Goal: Transaction & Acquisition: Purchase product/service

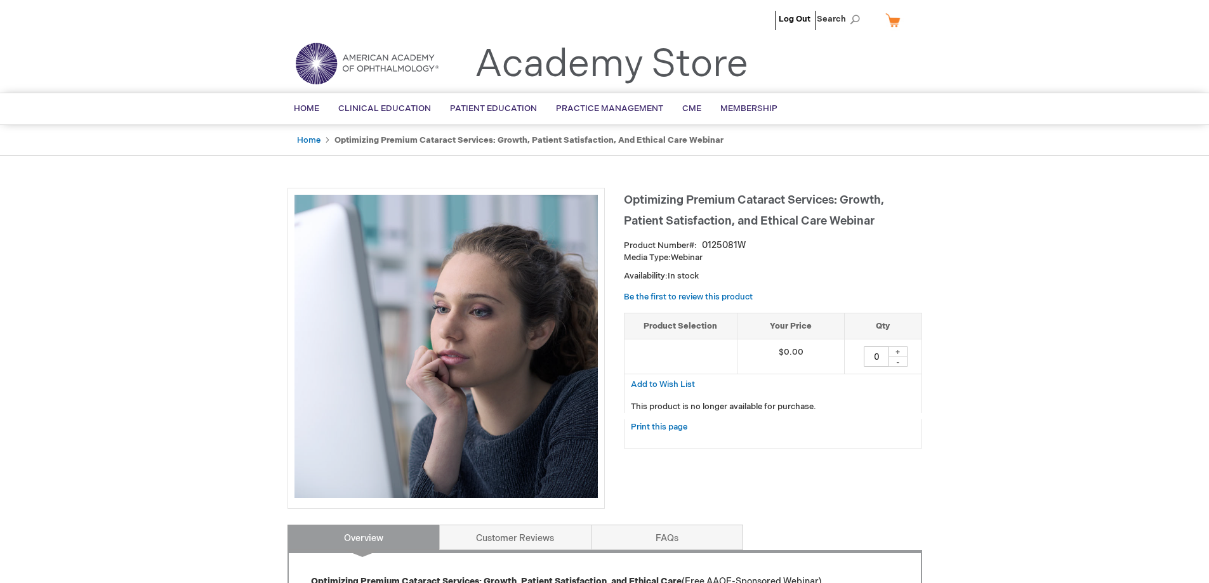
click at [891, 18] on link "My Cart" at bounding box center [898, 20] width 30 height 22
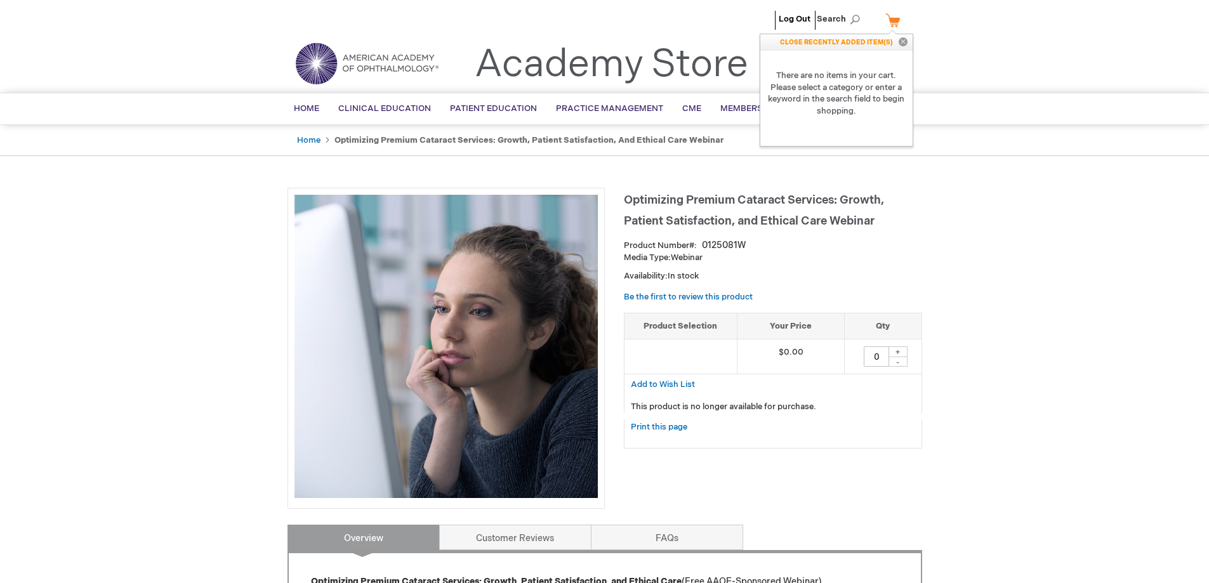
click at [844, 84] on strong "There are no items in your cart. Please select a category or enter a keyword in…" at bounding box center [836, 93] width 152 height 85
click at [156, 275] on div "Log Out Search My Cart CLOSE RECENTLY ADDED ITEM(S) Close There are no items in…" at bounding box center [604, 523] width 1209 height 1047
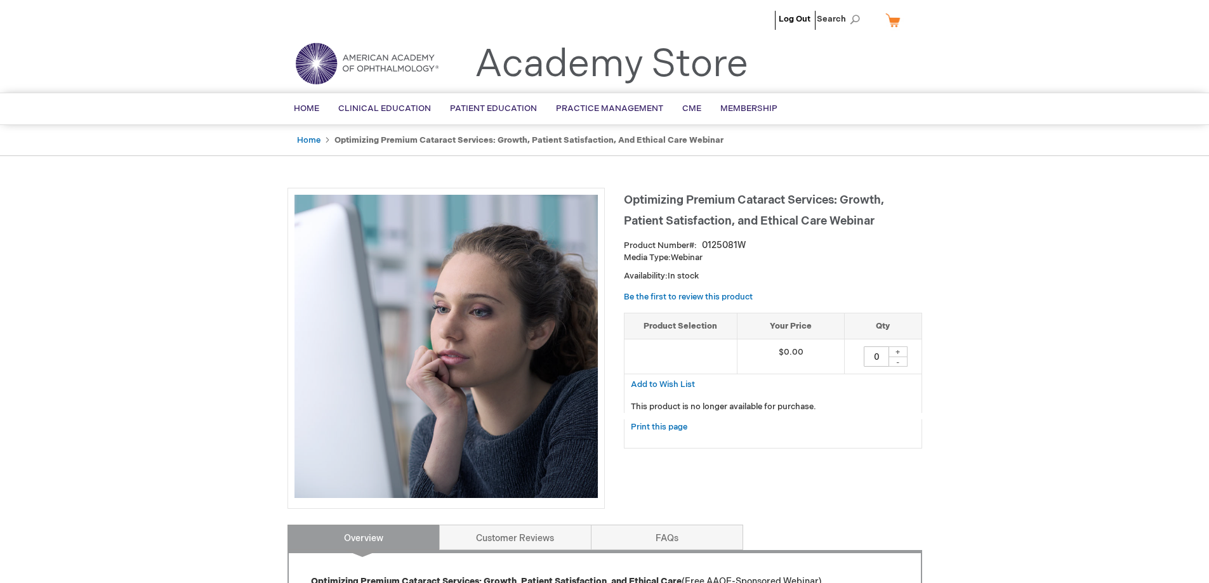
click at [894, 18] on link "My Cart" at bounding box center [898, 20] width 30 height 22
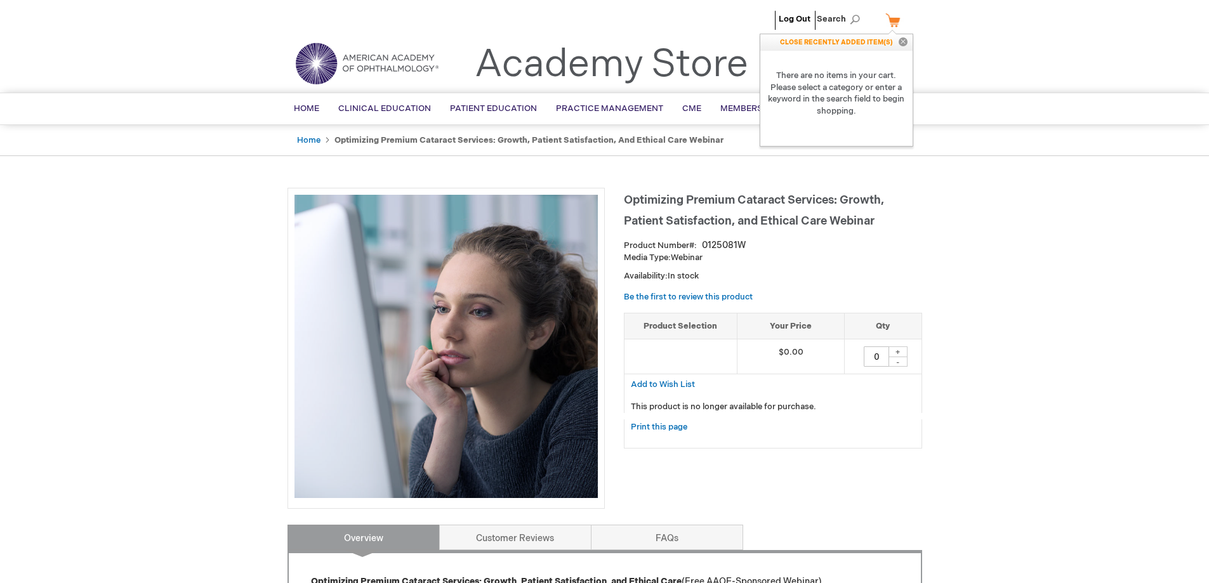
click at [866, 43] on p "CLOSE RECENTLY ADDED ITEM(S) Close" at bounding box center [836, 42] width 152 height 17
click at [111, 217] on div "Log Out Search My Cart CLOSE RECENTLY ADDED ITEM(S) Close There are no items in…" at bounding box center [604, 523] width 1209 height 1047
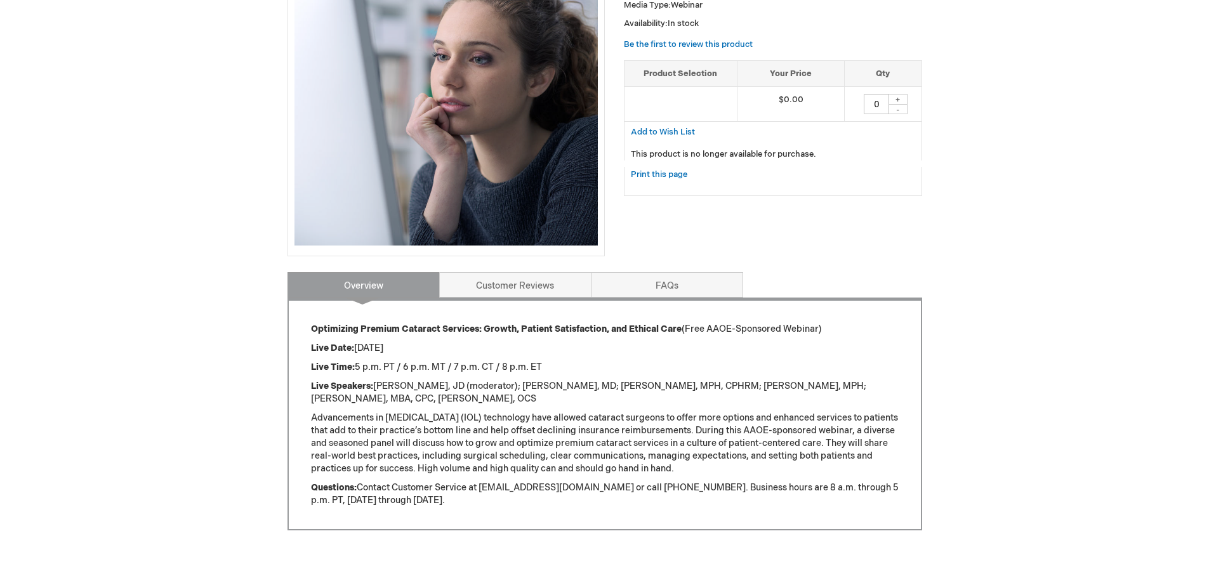
scroll to position [253, 0]
click at [439, 380] on p "Live Speakers: Julia Lee, JD (moderator); Kristin Carter, MD; Jeannette Domask,…" at bounding box center [605, 392] width 588 height 25
click at [423, 430] on p "Advancements in [MEDICAL_DATA] (IOL) technology have allowed cataract surgeons …" at bounding box center [605, 442] width 588 height 63
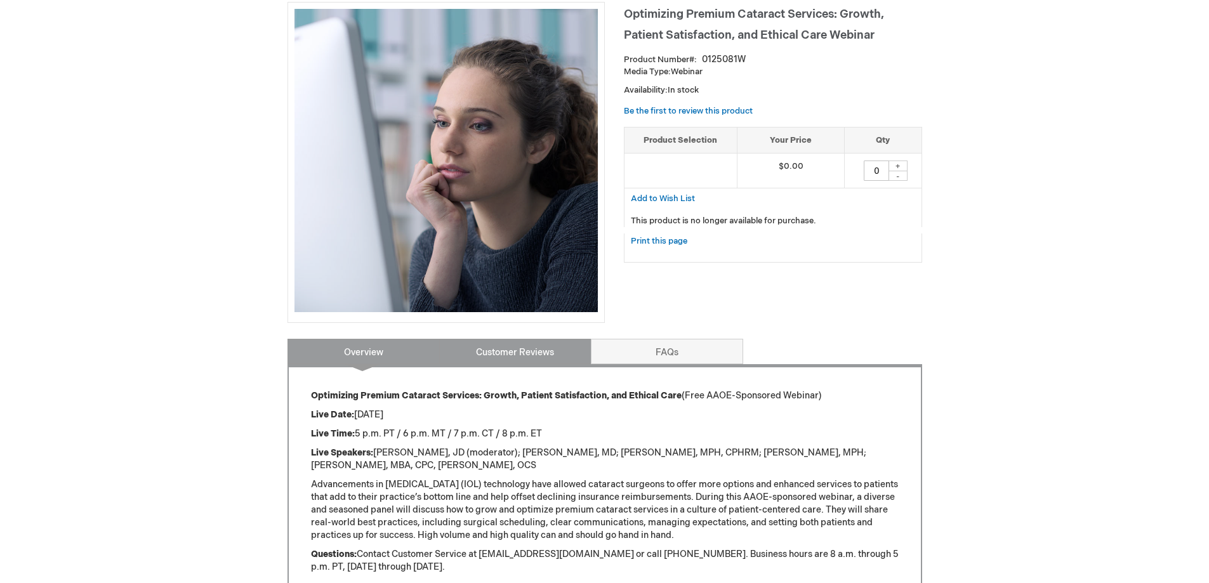
click at [473, 359] on link "Customer Reviews" at bounding box center [515, 351] width 152 height 25
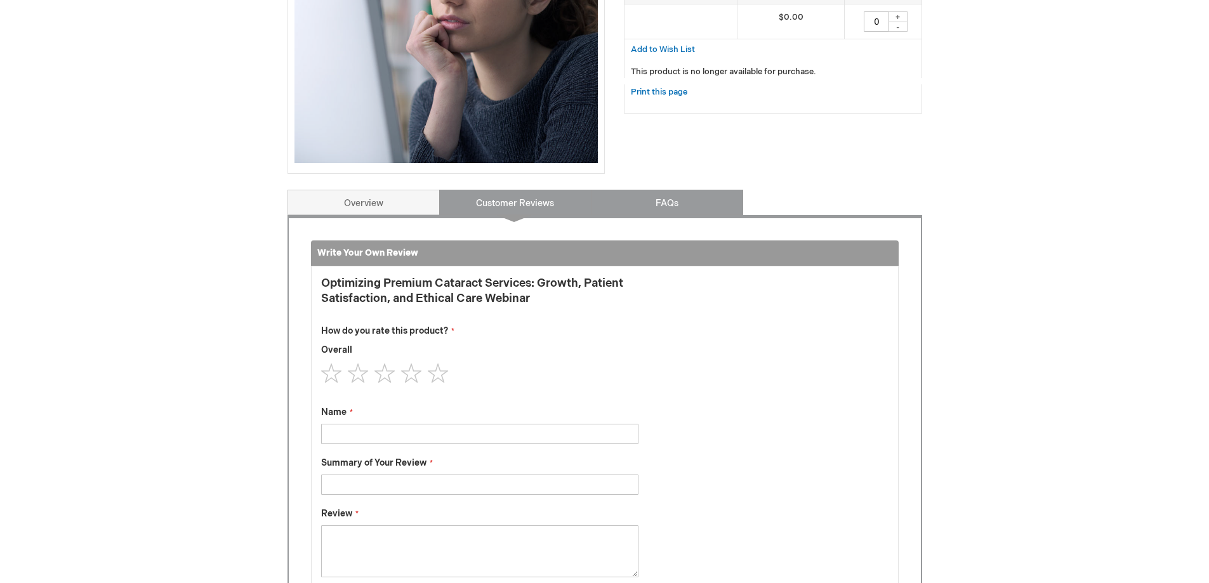
click at [661, 213] on link "FAQs" at bounding box center [667, 202] width 152 height 25
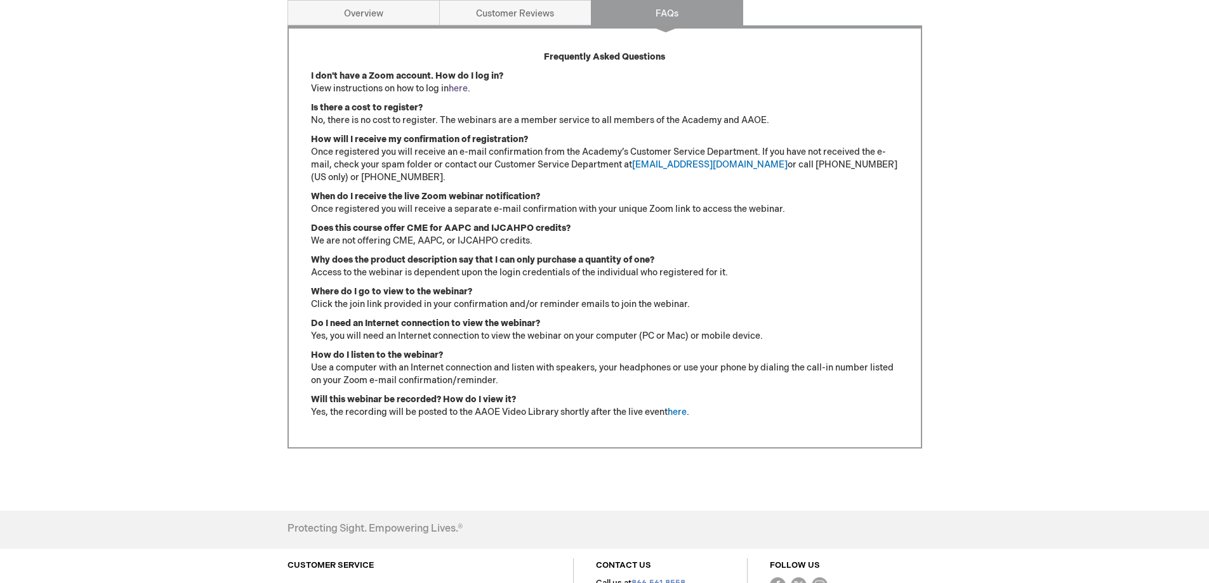
click at [456, 90] on link "here" at bounding box center [458, 88] width 19 height 11
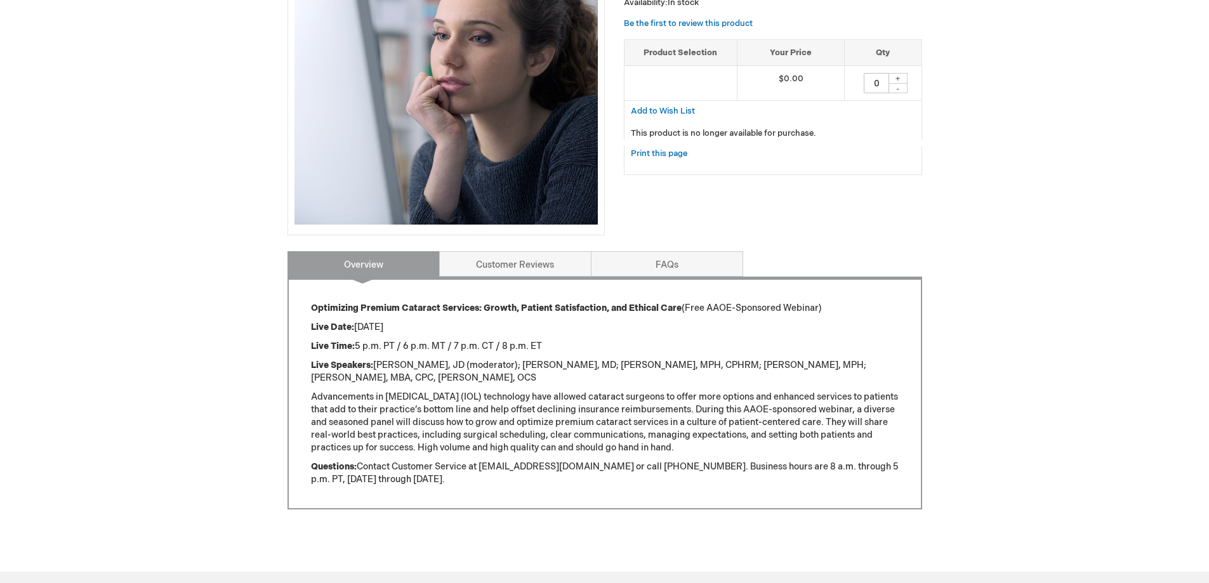
scroll to position [273, 0]
drag, startPoint x: 310, startPoint y: 310, endPoint x: 679, endPoint y: 309, distance: 368.8
click at [679, 309] on div "Optimizing Premium Cataract Services: Growth, Patient Satisfaction, and Ethical…" at bounding box center [605, 393] width 635 height 233
copy strong "Optimizing Premium Cataract Services: Growth, Patient Satisfaction, and Ethical…"
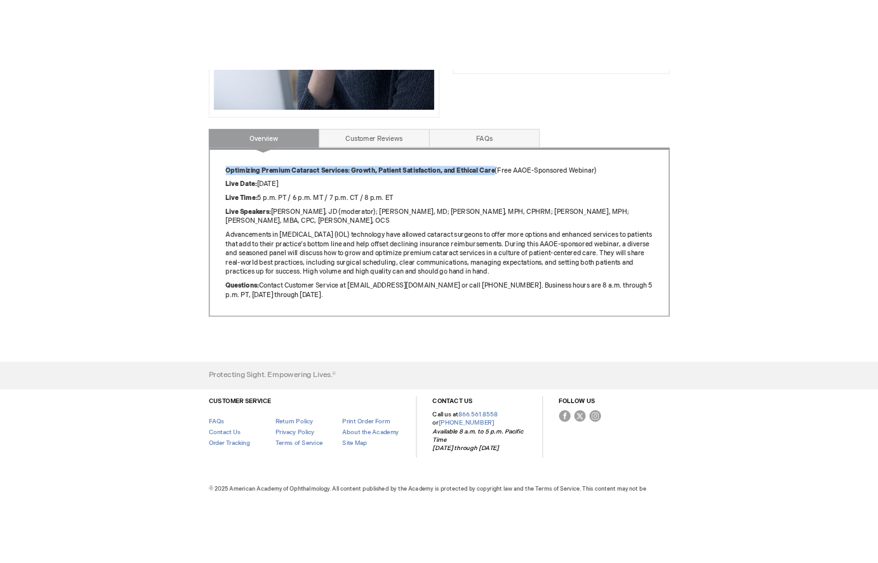
scroll to position [444, 0]
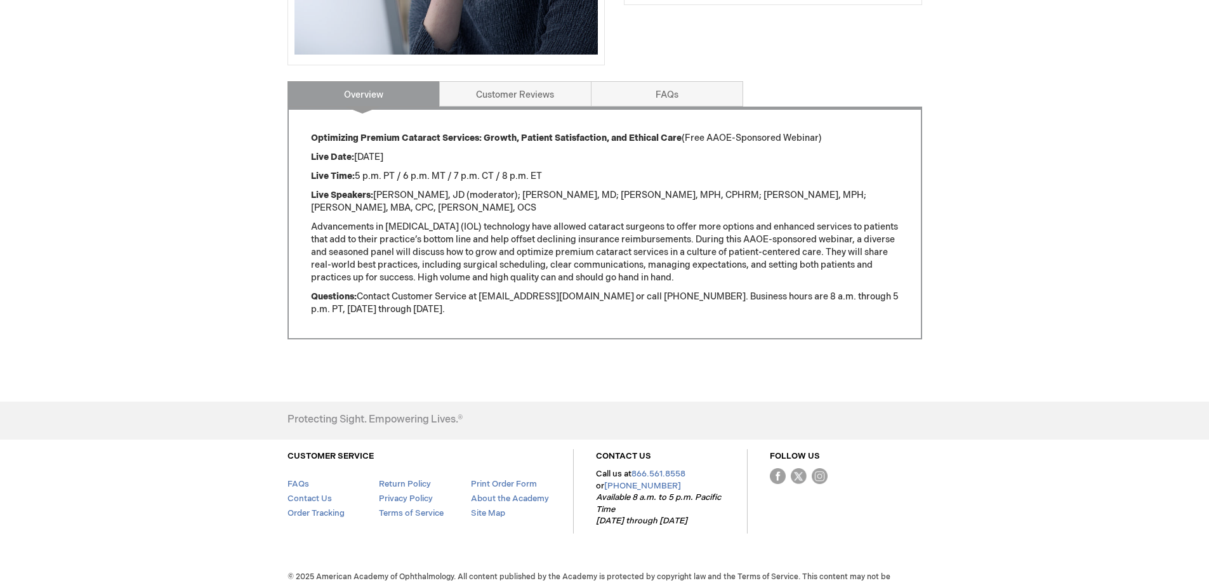
click at [458, 272] on p "Advancements in [MEDICAL_DATA] (IOL) technology have allowed cataract surgeons …" at bounding box center [605, 252] width 588 height 63
click at [463, 263] on p "Advancements in [MEDICAL_DATA] (IOL) technology have allowed cataract surgeons …" at bounding box center [605, 252] width 588 height 63
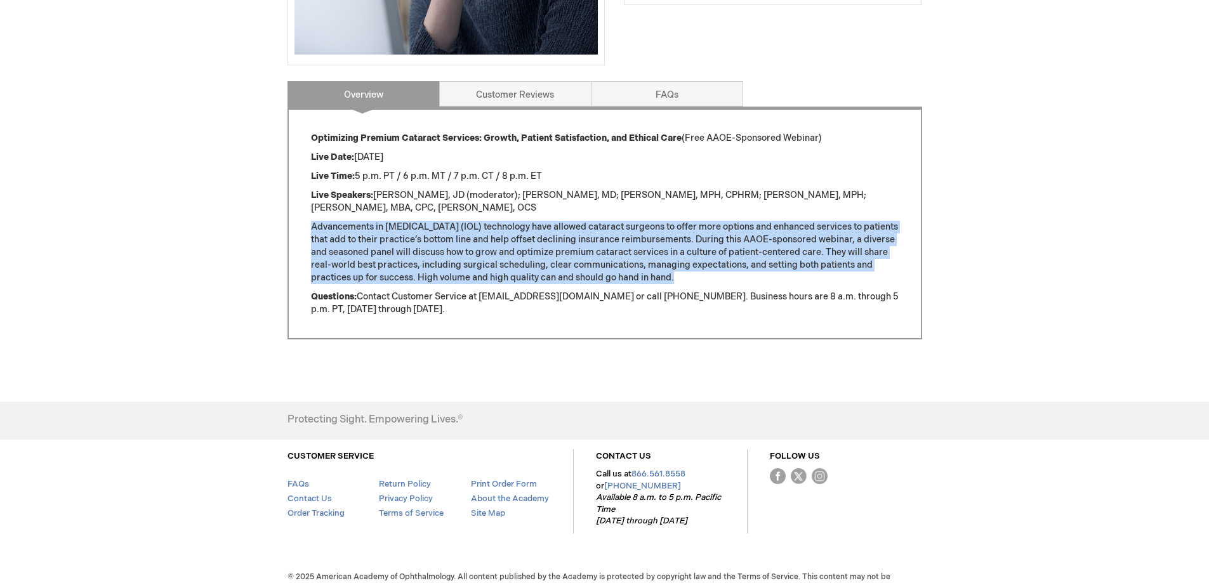
click at [465, 259] on p "Advancements in [MEDICAL_DATA] (IOL) technology have allowed cataract surgeons …" at bounding box center [605, 252] width 588 height 63
click at [665, 94] on link "FAQs" at bounding box center [667, 93] width 152 height 25
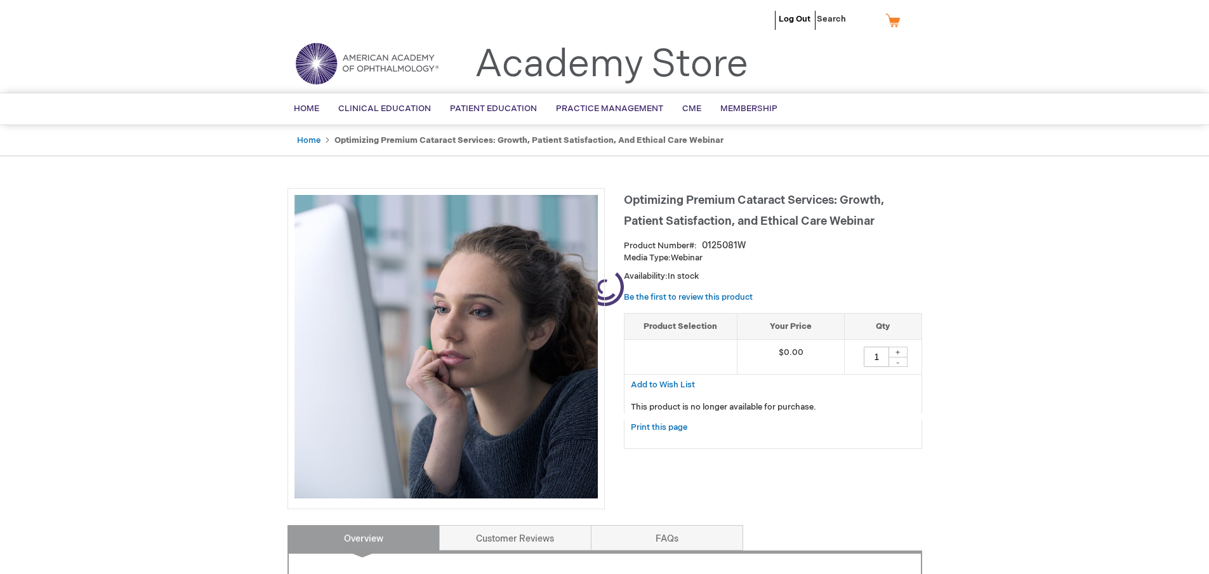
type input "0"
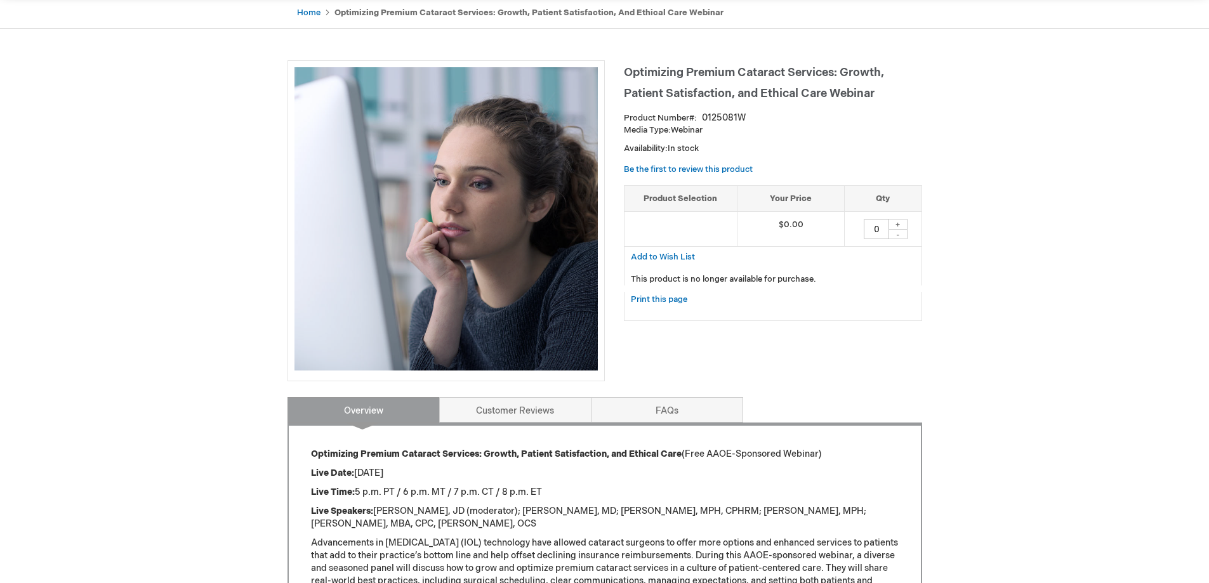
scroll to position [127, 0]
click at [901, 222] on div "+" at bounding box center [898, 225] width 19 height 11
click at [901, 227] on div "+" at bounding box center [898, 225] width 19 height 11
click at [694, 414] on link "FAQs" at bounding box center [667, 410] width 152 height 25
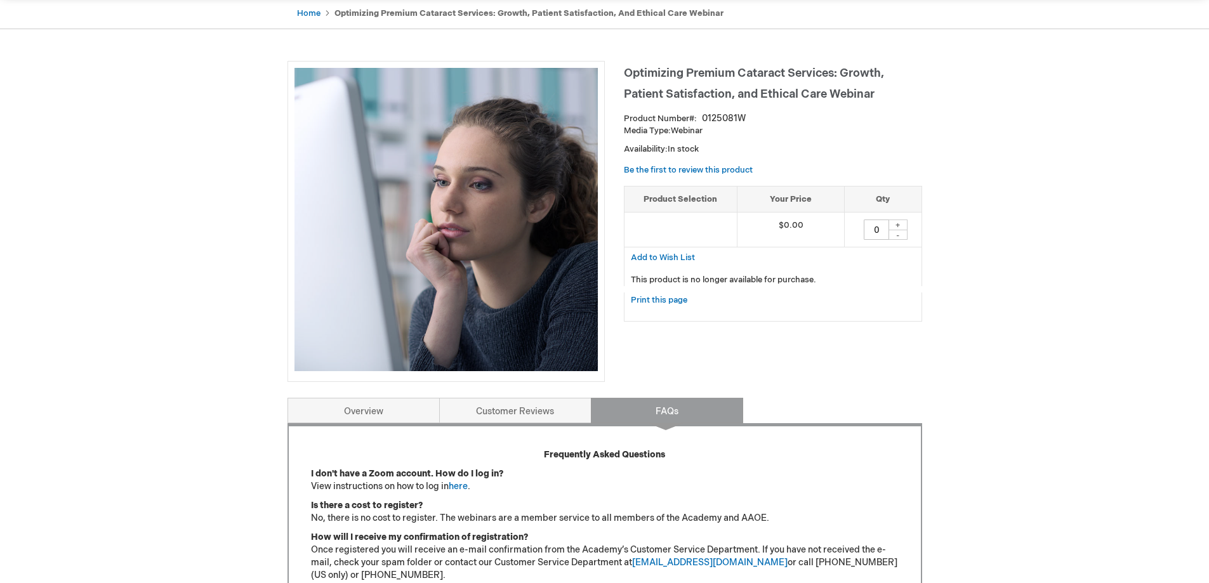
scroll to position [525, 0]
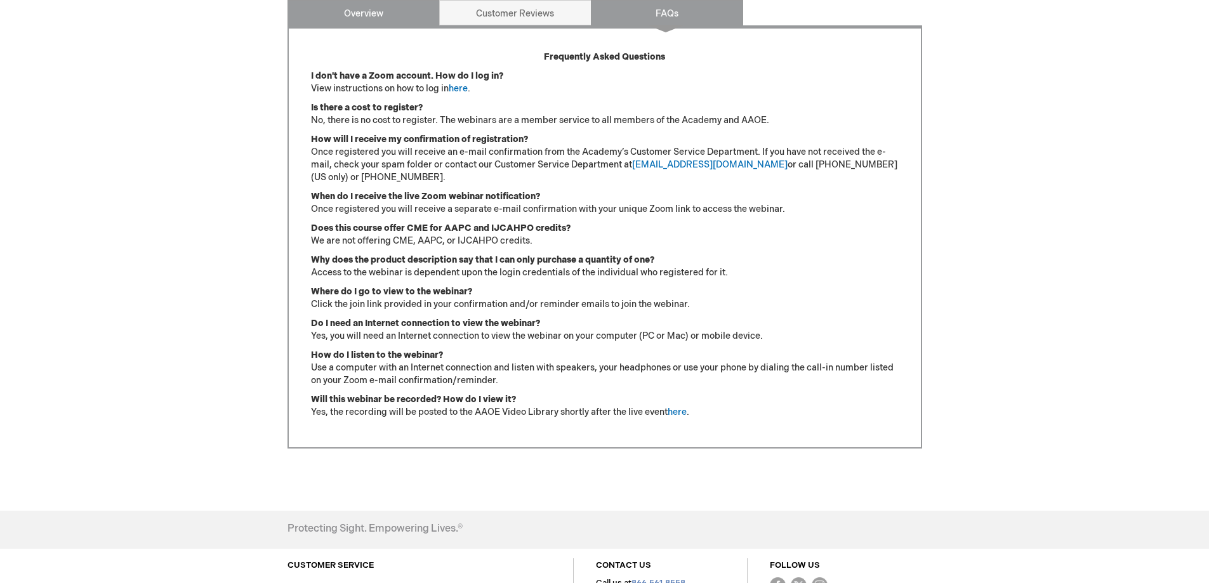
click at [336, 17] on link "Overview" at bounding box center [364, 12] width 152 height 25
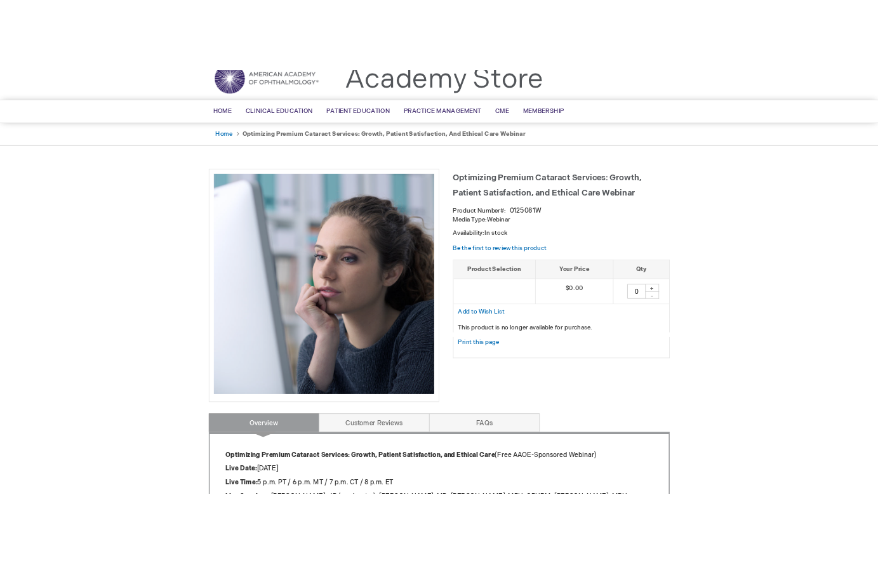
scroll to position [0, 0]
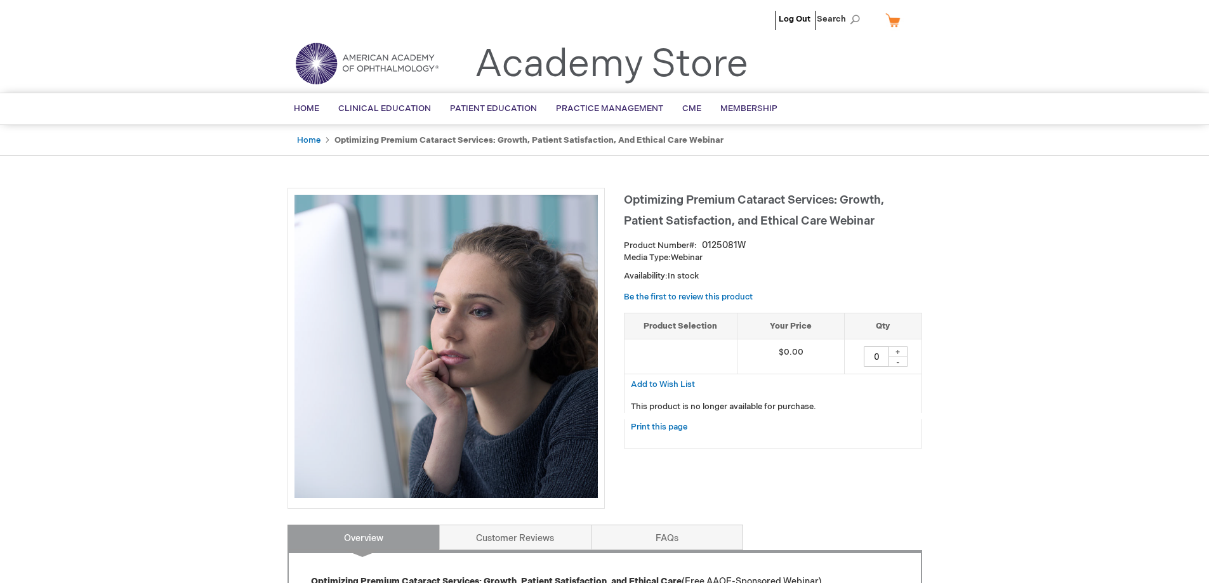
click at [894, 20] on link "My Cart" at bounding box center [898, 20] width 30 height 22
